Goal: Use online tool/utility: Utilize a website feature to perform a specific function

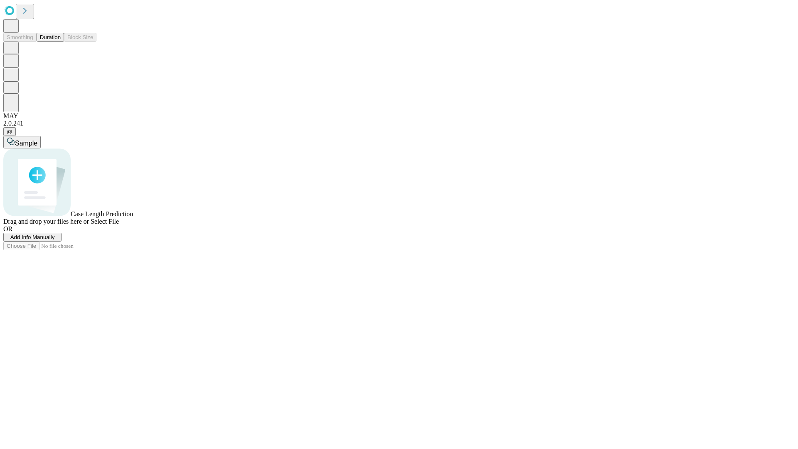
click at [61, 42] on button "Duration" at bounding box center [50, 37] width 27 height 9
click at [37, 140] on span "Sample" at bounding box center [26, 143] width 22 height 7
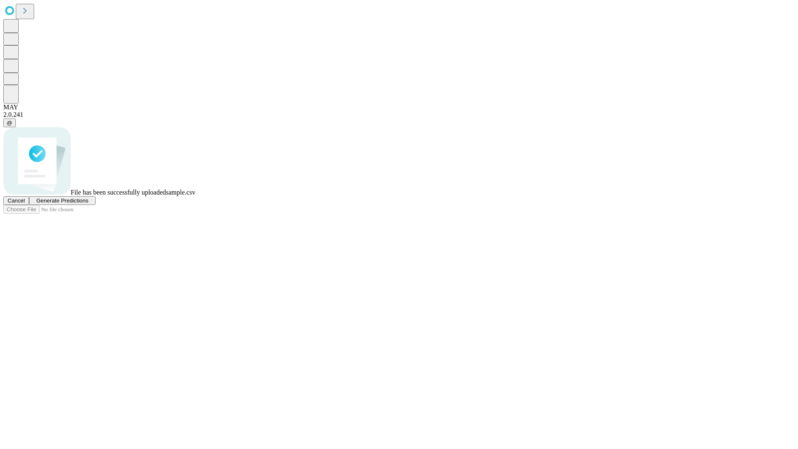
click at [88, 204] on span "Generate Predictions" at bounding box center [62, 200] width 52 height 6
